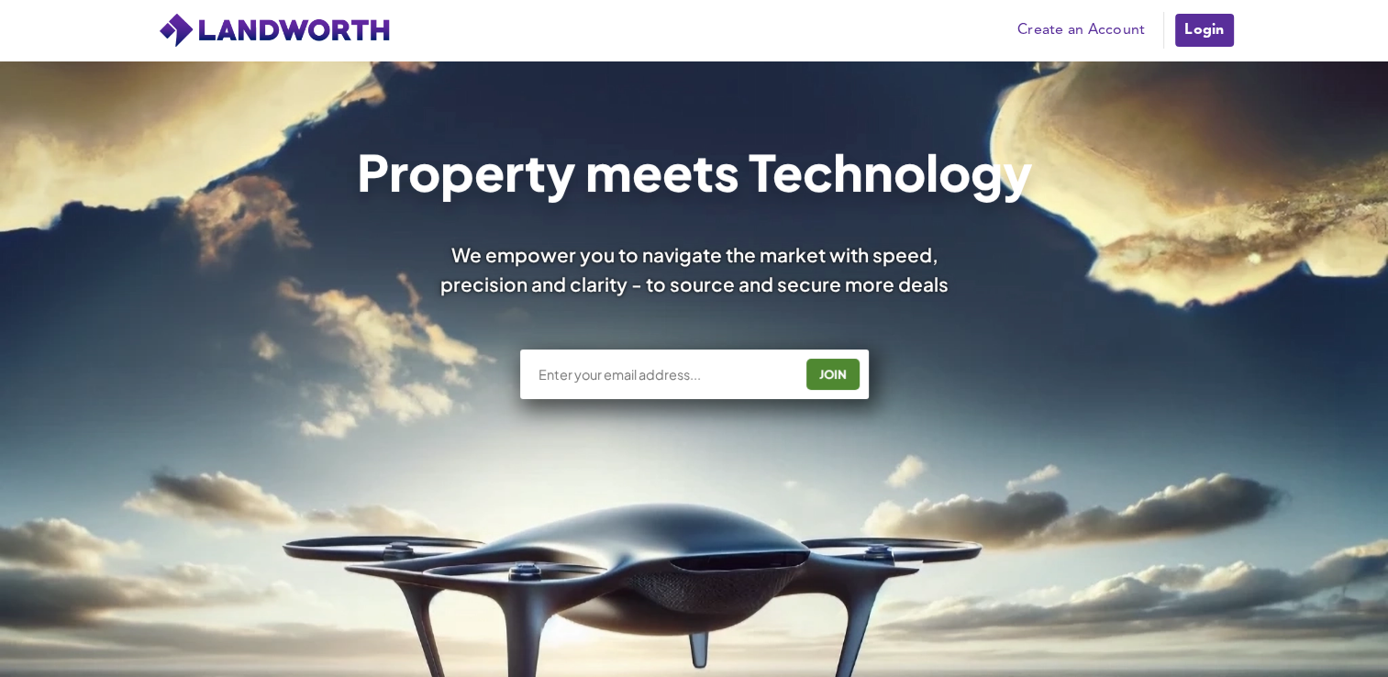
type input "[EMAIL_ADDRESS][DOMAIN_NAME]"
click at [843, 372] on div "JOIN" at bounding box center [833, 374] width 42 height 29
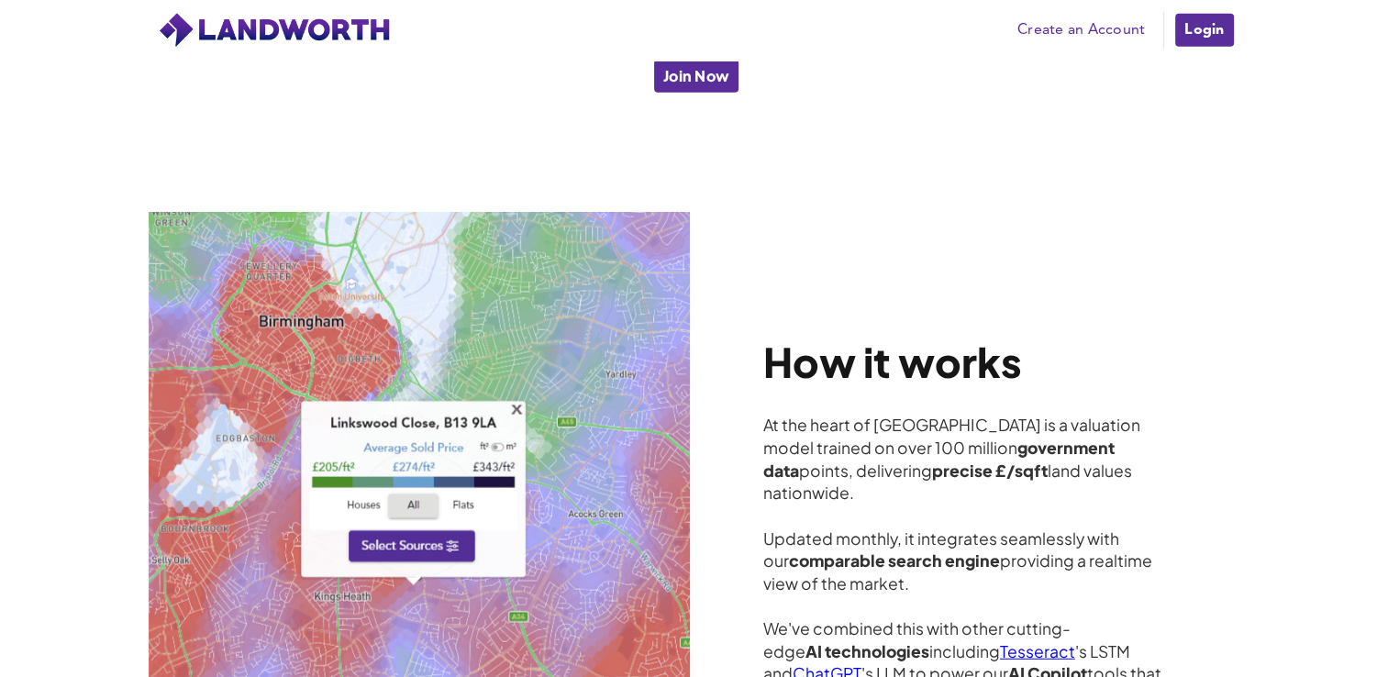
scroll to position [910, 0]
